Goal: Navigation & Orientation: Find specific page/section

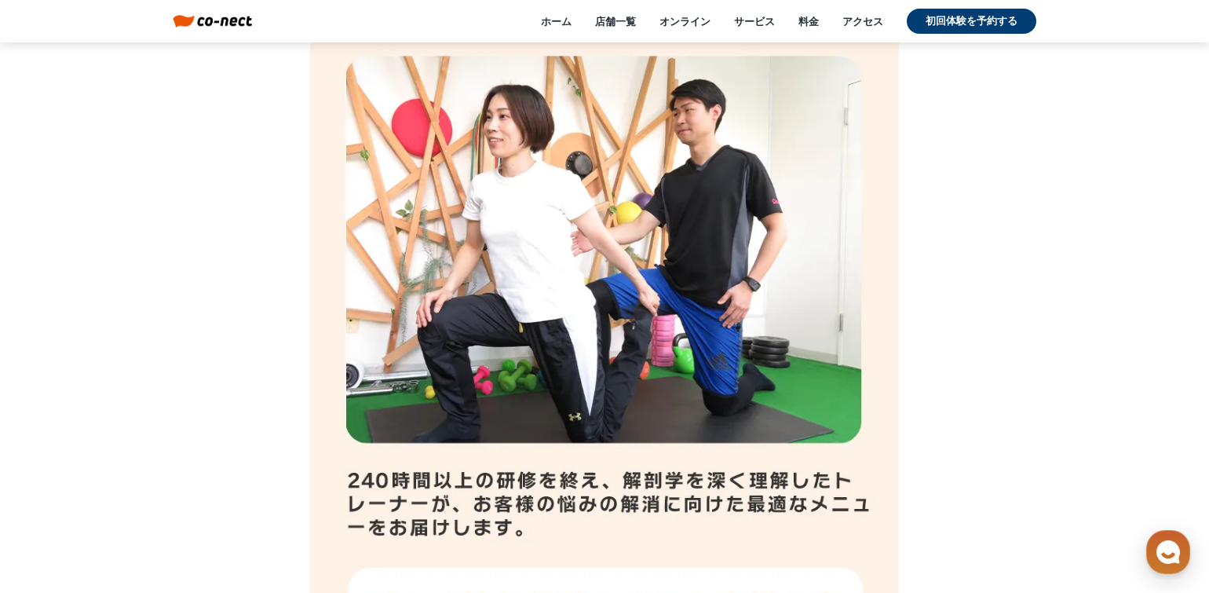
scroll to position [9434, 0]
